Goal: Information Seeking & Learning: Check status

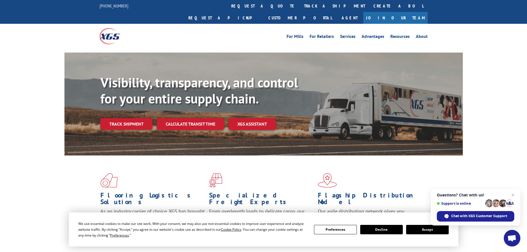
click at [243, 32] on div "For [PERSON_NAME] For Retailers Services Advantages Resources About For [PERSON…" at bounding box center [304, 36] width 246 height 8
click at [124, 118] on link "Track shipment" at bounding box center [126, 124] width 52 height 12
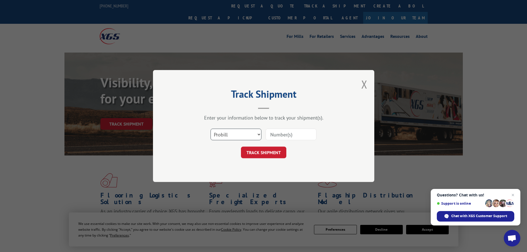
click at [231, 134] on select "Select category... Probill BOL PO" at bounding box center [235, 135] width 51 height 12
select select "po"
click at [210, 129] on select "Select category... Probill BOL PO" at bounding box center [235, 135] width 51 height 12
click at [271, 134] on input at bounding box center [291, 135] width 51 height 12
paste input "22533580"
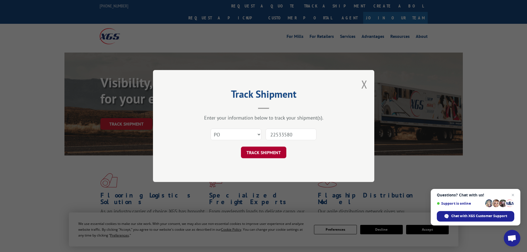
type input "22533580"
click at [266, 153] on button "TRACK SHIPMENT" at bounding box center [263, 153] width 45 height 12
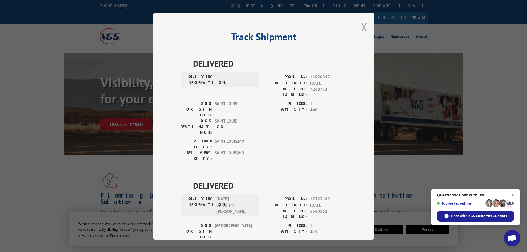
click at [363, 29] on button "Close modal" at bounding box center [364, 27] width 6 height 15
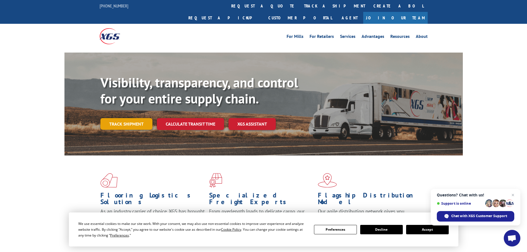
click at [127, 118] on link "Track shipment" at bounding box center [126, 124] width 52 height 12
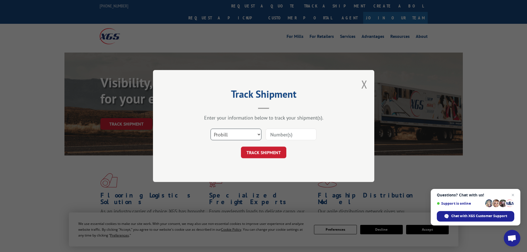
click at [238, 133] on select "Select category... Probill BOL PO" at bounding box center [235, 135] width 51 height 12
select select "po"
click at [210, 129] on select "Select category... Probill BOL PO" at bounding box center [235, 135] width 51 height 12
click at [275, 132] on input at bounding box center [291, 135] width 51 height 12
paste input "22533621"
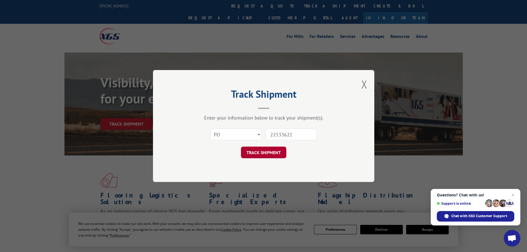
type input "22533621"
click at [261, 152] on button "TRACK SHIPMENT" at bounding box center [263, 153] width 45 height 12
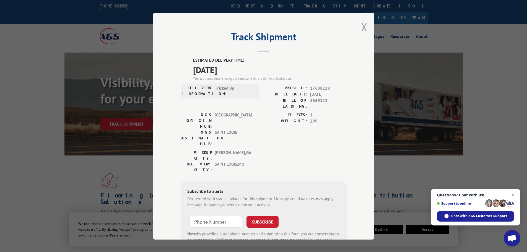
click at [362, 25] on button "Close modal" at bounding box center [364, 27] width 6 height 15
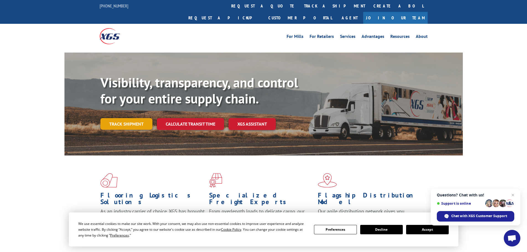
click at [124, 118] on link "Track shipment" at bounding box center [126, 124] width 52 height 12
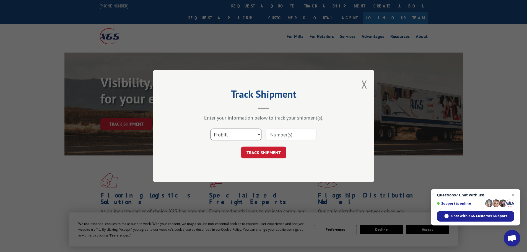
click at [223, 134] on select "Select category... Probill BOL PO" at bounding box center [235, 135] width 51 height 12
select select "po"
click at [210, 129] on select "Select category... Probill BOL PO" at bounding box center [235, 135] width 51 height 12
click at [275, 133] on input at bounding box center [291, 135] width 51 height 12
paste input "22533672"
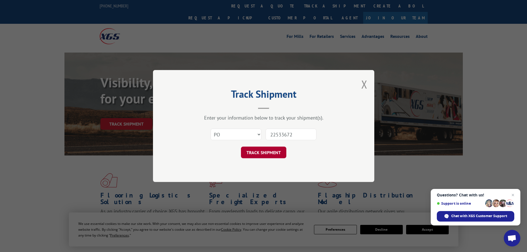
type input "22533672"
click at [271, 152] on button "TRACK SHIPMENT" at bounding box center [263, 153] width 45 height 12
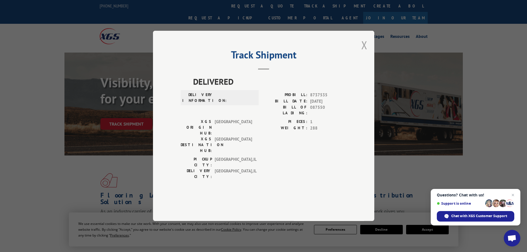
click at [364, 52] on button "Close modal" at bounding box center [364, 45] width 6 height 15
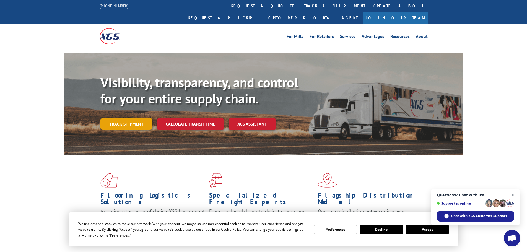
click at [131, 118] on link "Track shipment" at bounding box center [126, 124] width 52 height 12
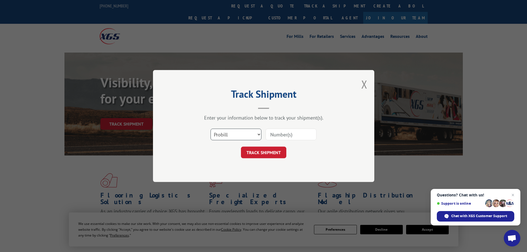
click at [224, 136] on select "Select category... Probill BOL PO" at bounding box center [235, 135] width 51 height 12
select select "po"
click at [210, 129] on select "Select category... Probill BOL PO" at bounding box center [235, 135] width 51 height 12
click at [284, 134] on input at bounding box center [291, 135] width 51 height 12
paste input "22533672"
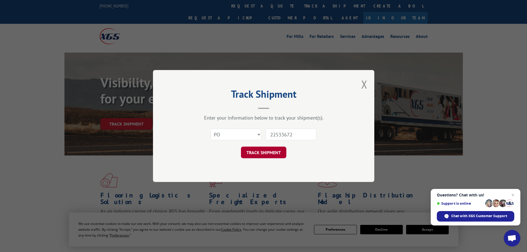
type input "22533672"
click at [248, 155] on button "TRACK SHIPMENT" at bounding box center [263, 153] width 45 height 12
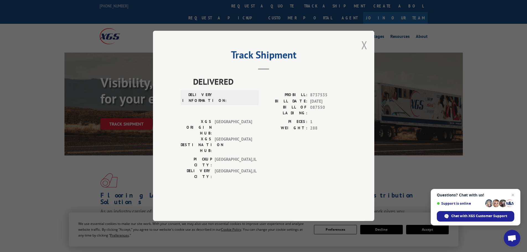
click at [365, 52] on button "Close modal" at bounding box center [364, 45] width 6 height 15
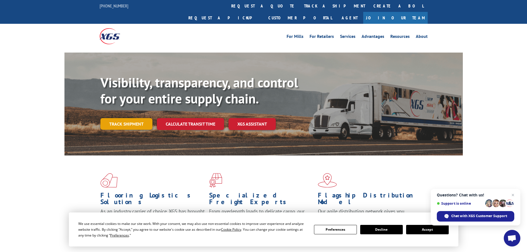
click at [125, 118] on link "Track shipment" at bounding box center [126, 124] width 52 height 12
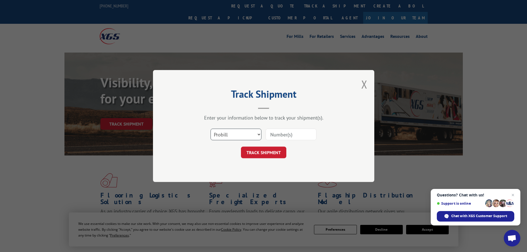
click at [233, 133] on select "Select category... Probill BOL PO" at bounding box center [235, 135] width 51 height 12
select select "po"
click at [210, 129] on select "Select category... Probill BOL PO" at bounding box center [235, 135] width 51 height 12
click at [275, 134] on input at bounding box center [291, 135] width 51 height 12
paste input "22533672"
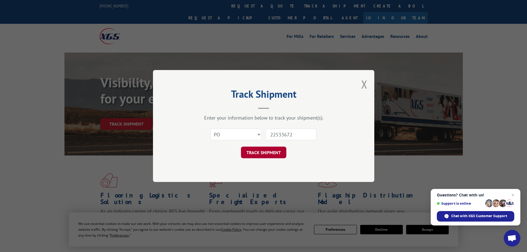
type input "22533672"
click at [259, 151] on button "TRACK SHIPMENT" at bounding box center [263, 153] width 45 height 12
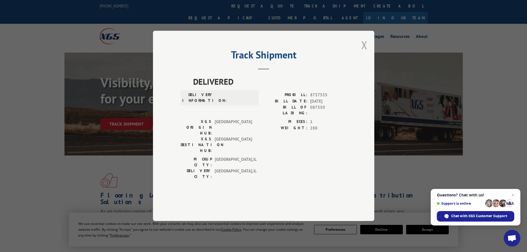
click at [364, 52] on button "Close modal" at bounding box center [364, 45] width 6 height 15
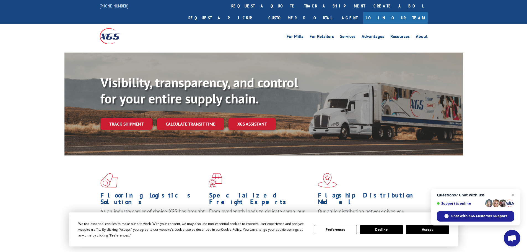
click at [128, 118] on link "Track shipment" at bounding box center [126, 124] width 52 height 12
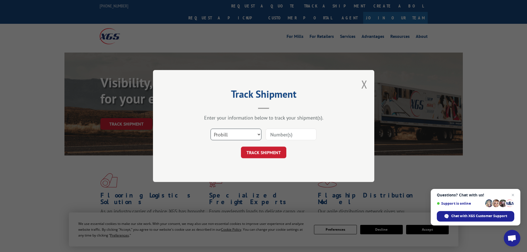
click at [230, 136] on select "Select category... Probill BOL PO" at bounding box center [235, 135] width 51 height 12
select select "po"
click at [210, 129] on select "Select category... Probill BOL PO" at bounding box center [235, 135] width 51 height 12
click at [269, 135] on input at bounding box center [291, 135] width 51 height 12
paste input "22533621"
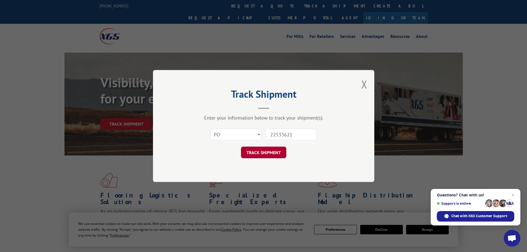
type input "22533621"
click at [262, 153] on button "TRACK SHIPMENT" at bounding box center [263, 153] width 45 height 12
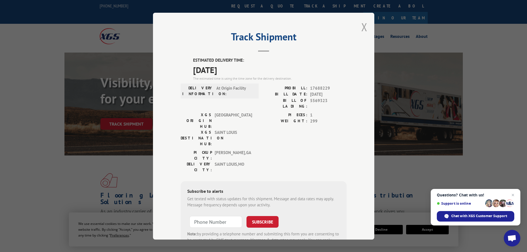
click at [361, 26] on button "Close modal" at bounding box center [364, 27] width 6 height 15
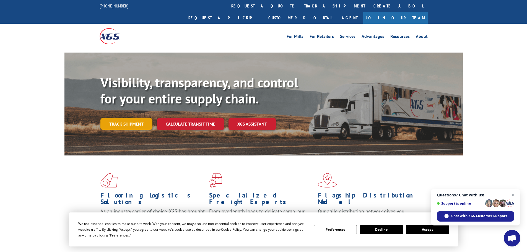
click at [123, 118] on link "Track shipment" at bounding box center [126, 124] width 52 height 12
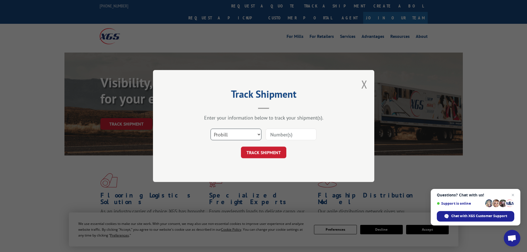
click at [237, 137] on select "Select category... Probill BOL PO" at bounding box center [235, 135] width 51 height 12
select select "po"
click at [210, 129] on select "Select category... Probill BOL PO" at bounding box center [235, 135] width 51 height 12
click at [275, 136] on input at bounding box center [291, 135] width 51 height 12
paste input "22533363"
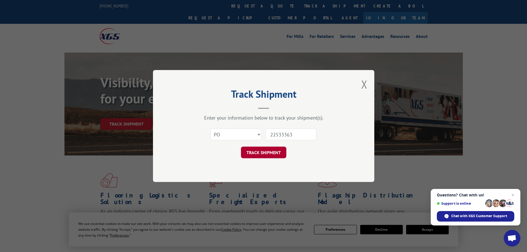
type input "22533363"
click at [264, 155] on button "TRACK SHIPMENT" at bounding box center [263, 153] width 45 height 12
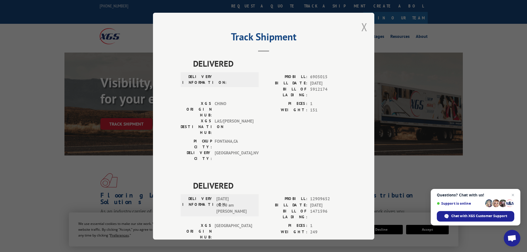
click at [361, 24] on button "Close modal" at bounding box center [364, 27] width 6 height 15
